Goal: Task Accomplishment & Management: Use online tool/utility

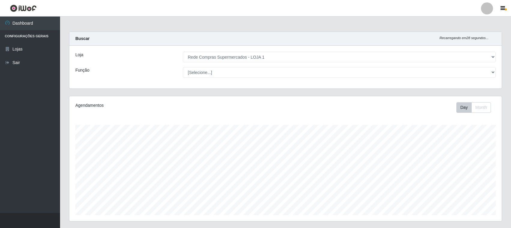
select select "158"
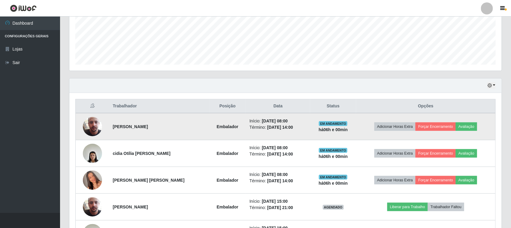
scroll to position [125, 433]
click at [466, 125] on button "Avaliação" at bounding box center [466, 126] width 21 height 8
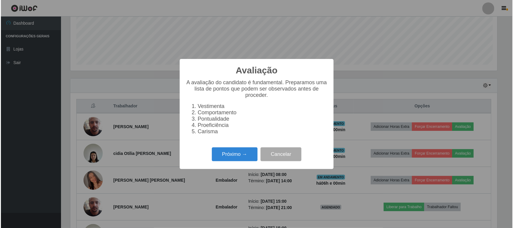
scroll to position [125, 428]
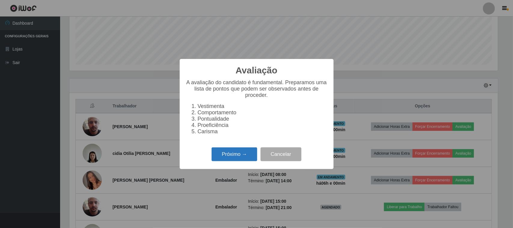
click at [224, 156] on button "Próximo →" at bounding box center [235, 154] width 46 height 14
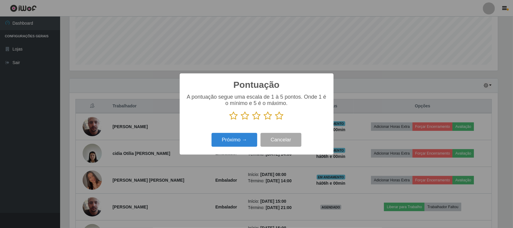
click at [280, 116] on icon at bounding box center [279, 115] width 8 height 9
click at [275, 120] on input "radio" at bounding box center [275, 120] width 0 height 0
click at [243, 138] on button "Próximo →" at bounding box center [235, 140] width 46 height 14
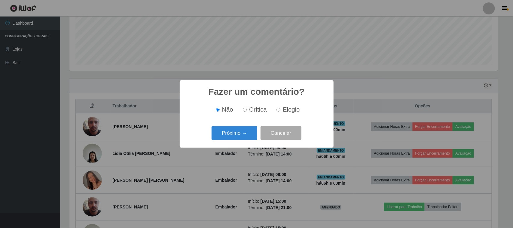
click at [243, 138] on button "Próximo →" at bounding box center [235, 133] width 46 height 14
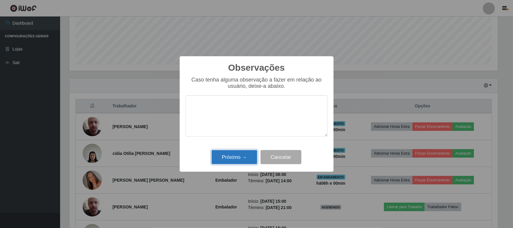
click at [240, 157] on button "Próximo →" at bounding box center [235, 157] width 46 height 14
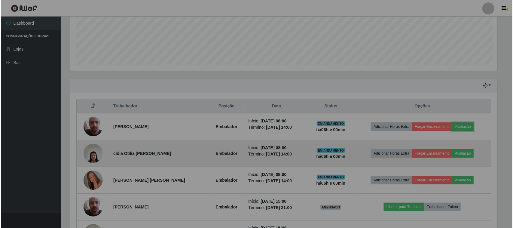
scroll to position [125, 433]
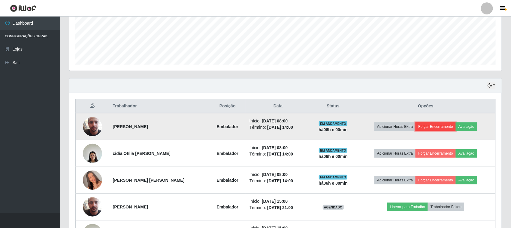
click at [435, 124] on button "Forçar Encerramento" at bounding box center [436, 126] width 40 height 8
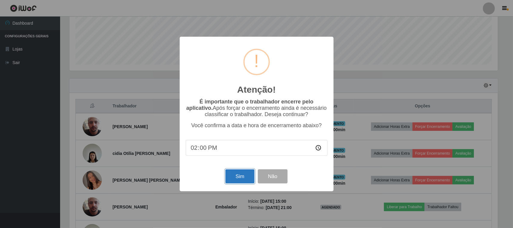
click at [235, 175] on button "Sim" at bounding box center [239, 176] width 29 height 14
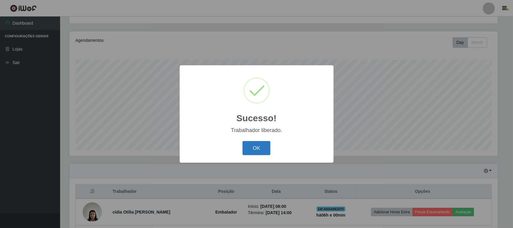
click at [259, 147] on button "OK" at bounding box center [256, 148] width 28 height 14
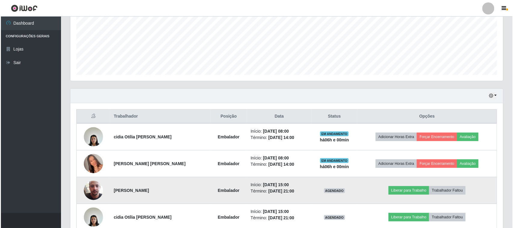
scroll to position [178, 0]
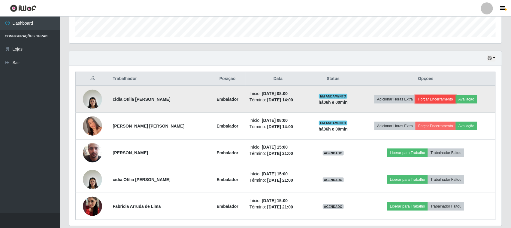
click at [425, 98] on button "Forçar Encerramento" at bounding box center [436, 99] width 40 height 8
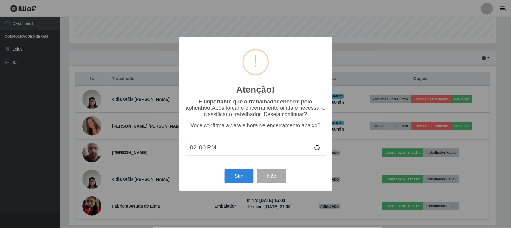
scroll to position [125, 428]
click at [239, 176] on button "Sim" at bounding box center [239, 176] width 29 height 14
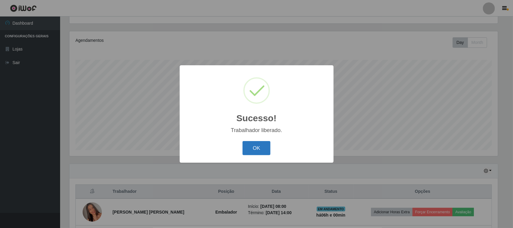
click at [251, 149] on button "OK" at bounding box center [256, 148] width 28 height 14
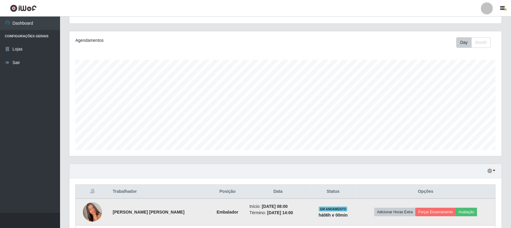
scroll to position [140, 0]
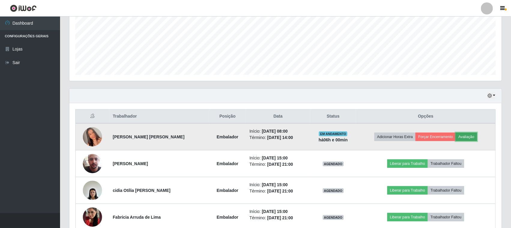
click at [466, 137] on button "Avaliação" at bounding box center [466, 136] width 21 height 8
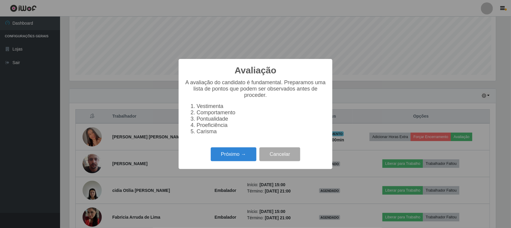
scroll to position [0, 0]
click at [234, 152] on button "Próximo →" at bounding box center [235, 154] width 46 height 14
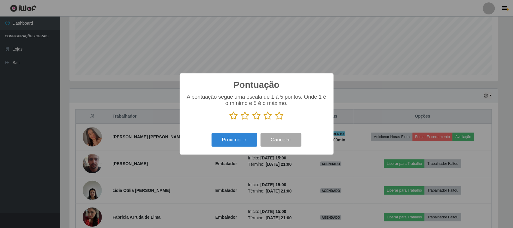
click at [278, 114] on icon at bounding box center [279, 115] width 8 height 9
click at [275, 120] on input "radio" at bounding box center [275, 120] width 0 height 0
click at [234, 139] on button "Próximo →" at bounding box center [235, 140] width 46 height 14
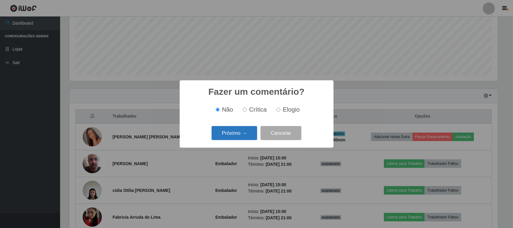
click at [234, 136] on button "Próximo →" at bounding box center [235, 133] width 46 height 14
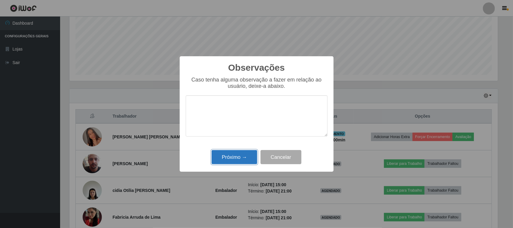
click at [240, 160] on button "Próximo →" at bounding box center [235, 157] width 46 height 14
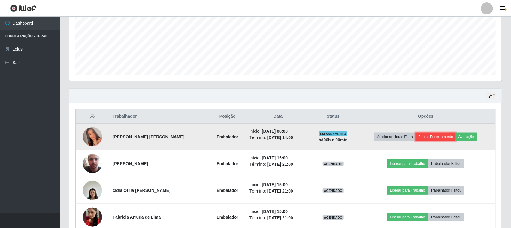
click at [430, 136] on button "Forçar Encerramento" at bounding box center [436, 136] width 40 height 8
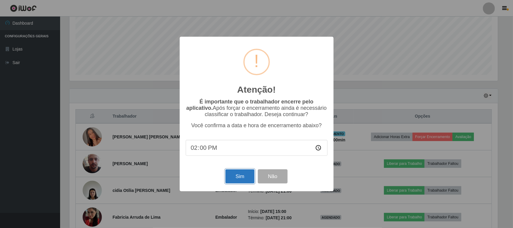
click at [243, 178] on button "Sim" at bounding box center [239, 176] width 29 height 14
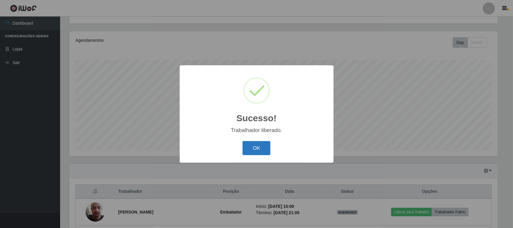
click at [262, 149] on button "OK" at bounding box center [256, 148] width 28 height 14
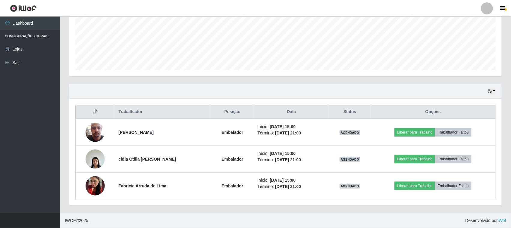
click at [464, 97] on div "Hoje 1 dia 3 dias 1 Semana Não encerrados" at bounding box center [285, 91] width 433 height 14
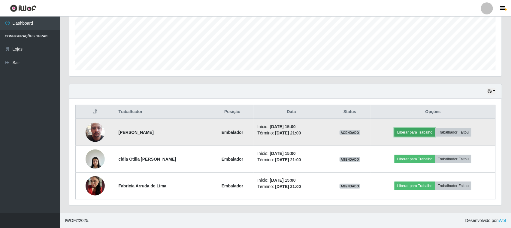
click at [408, 128] on button "Liberar para Trabalho" at bounding box center [415, 132] width 41 height 8
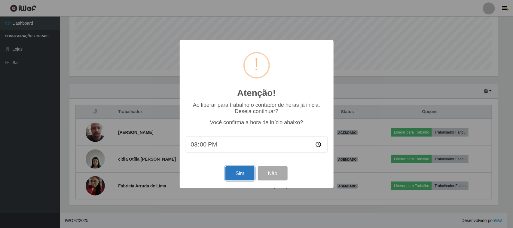
click at [236, 178] on button "Sim" at bounding box center [239, 173] width 29 height 14
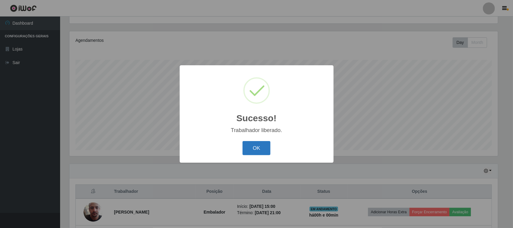
click at [266, 151] on button "OK" at bounding box center [256, 148] width 28 height 14
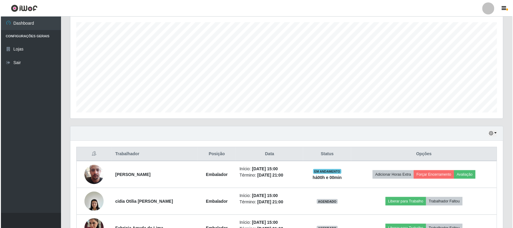
scroll to position [140, 0]
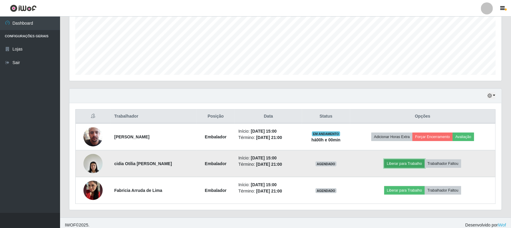
click at [391, 161] on button "Liberar para Trabalho" at bounding box center [405, 163] width 41 height 8
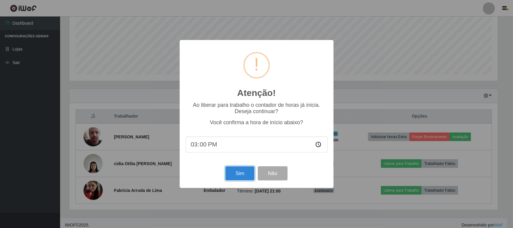
drag, startPoint x: 236, startPoint y: 175, endPoint x: 349, endPoint y: 174, distance: 112.7
click at [244, 175] on button "Sim" at bounding box center [239, 173] width 29 height 14
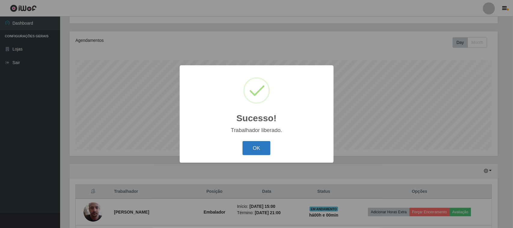
drag, startPoint x: 254, startPoint y: 156, endPoint x: 259, endPoint y: 154, distance: 5.0
click at [257, 156] on div "OK Cancel" at bounding box center [257, 147] width 142 height 17
click at [263, 146] on button "OK" at bounding box center [256, 148] width 28 height 14
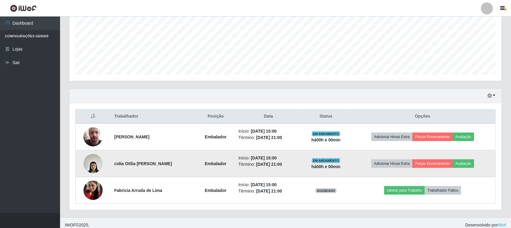
scroll to position [145, 0]
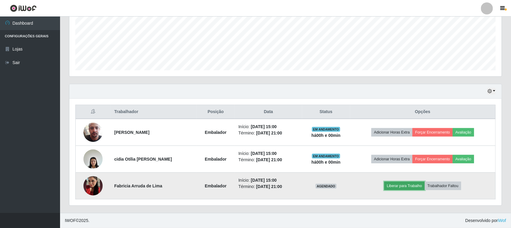
click at [417, 183] on button "Liberar para Trabalho" at bounding box center [405, 185] width 41 height 8
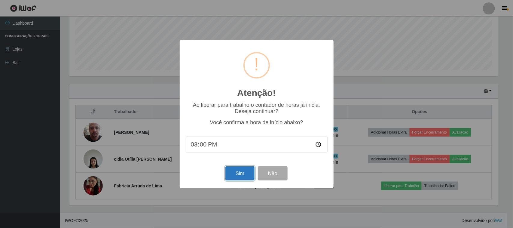
click at [236, 178] on button "Sim" at bounding box center [239, 173] width 29 height 14
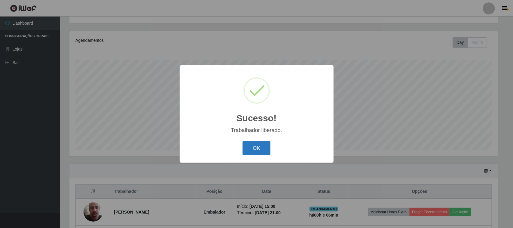
click at [269, 146] on button "OK" at bounding box center [256, 148] width 28 height 14
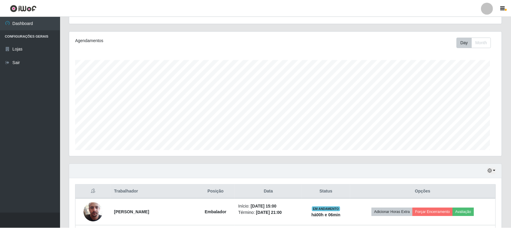
scroll to position [125, 433]
